Goal: Find specific page/section: Find specific page/section

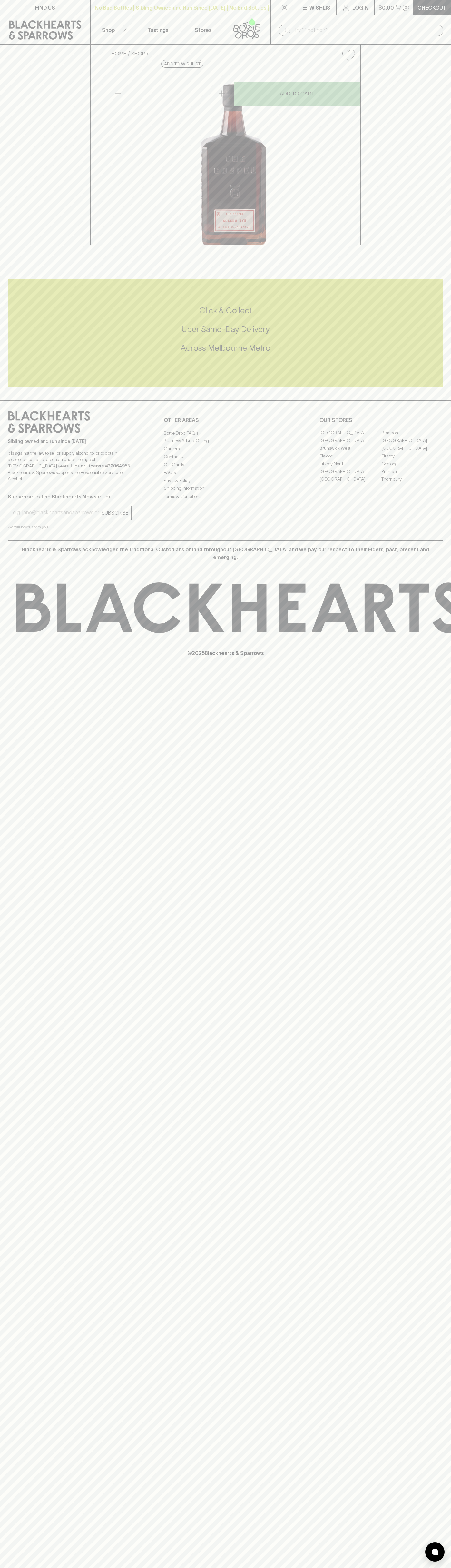
click at [122, 1] on div "| No Bad Bottles | Sibling Owned and Run Since [DATE] | No Bad Bottles | Siblin…" at bounding box center [180, 7] width 181 height 15
click at [438, 497] on div "Sibling owned and run since [DATE] It is against the law to sell or supply alco…" at bounding box center [225, 470] width 451 height 140
click at [448, 1567] on html "FIND US | No Bad Bottles | Sibling Owned and Run Since [DATE] | No Bad Bottles …" at bounding box center [225, 784] width 451 height 1568
click at [10, 353] on h5 "Across Melbourne Metro" at bounding box center [225, 348] width 436 height 11
